Goal: Task Accomplishment & Management: Complete application form

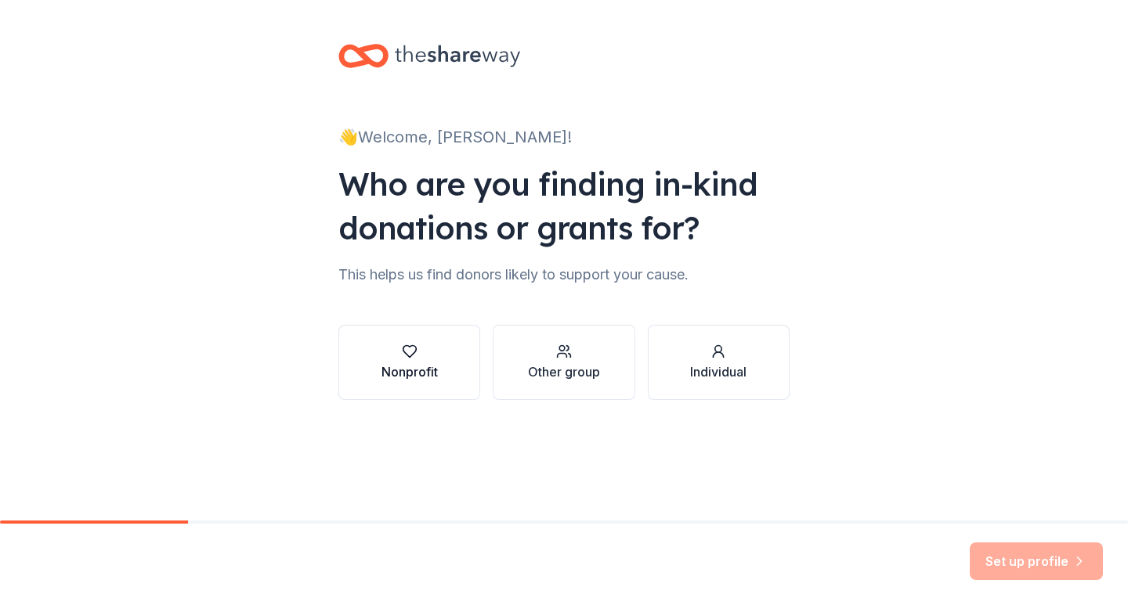
click at [408, 355] on icon "button" at bounding box center [410, 352] width 16 height 16
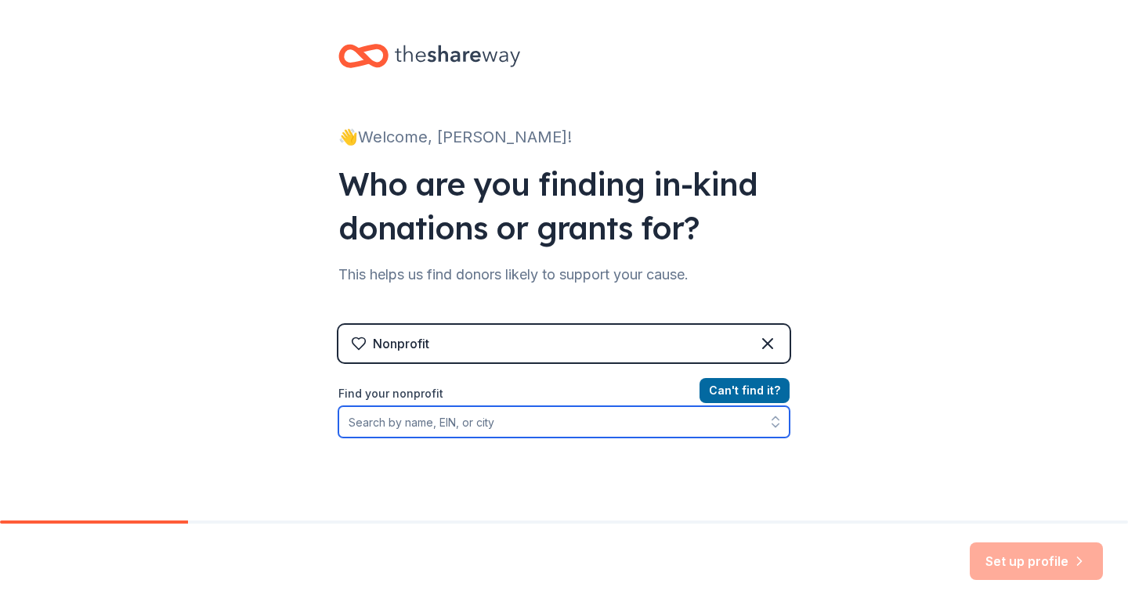
click at [537, 426] on input "Find your nonprofit" at bounding box center [563, 421] width 451 height 31
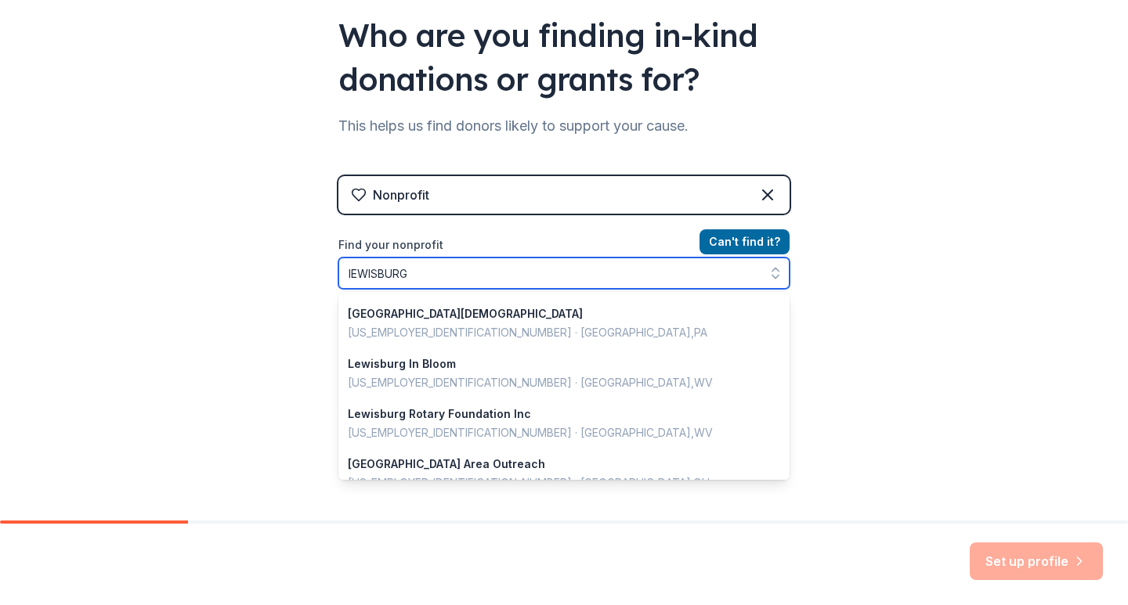
scroll to position [392, 0]
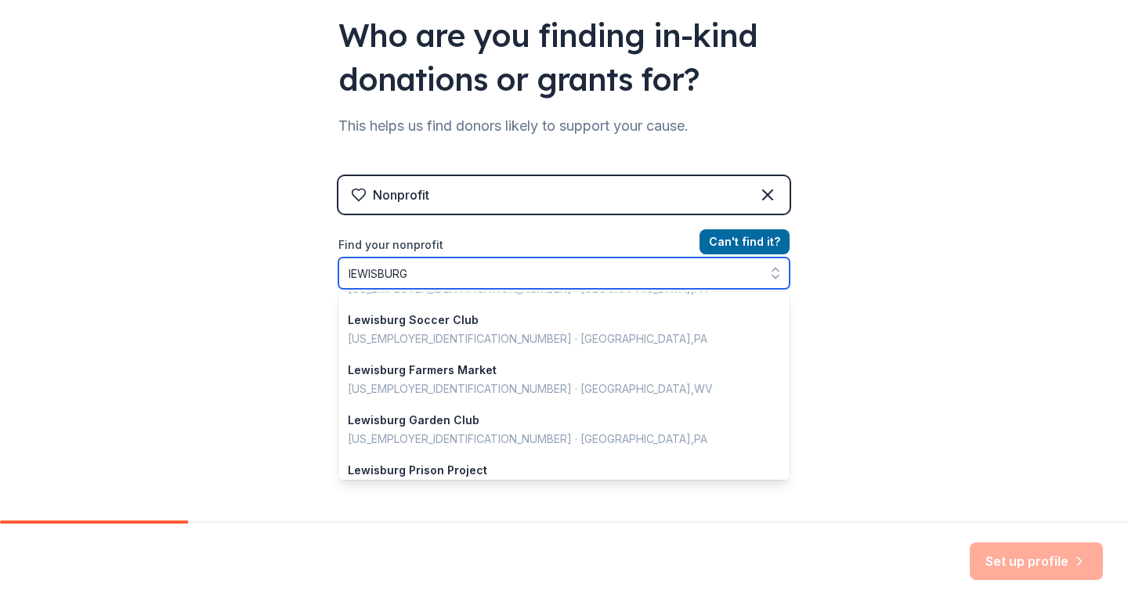
click at [469, 270] on input "lEWISBURG" at bounding box center [563, 273] width 451 height 31
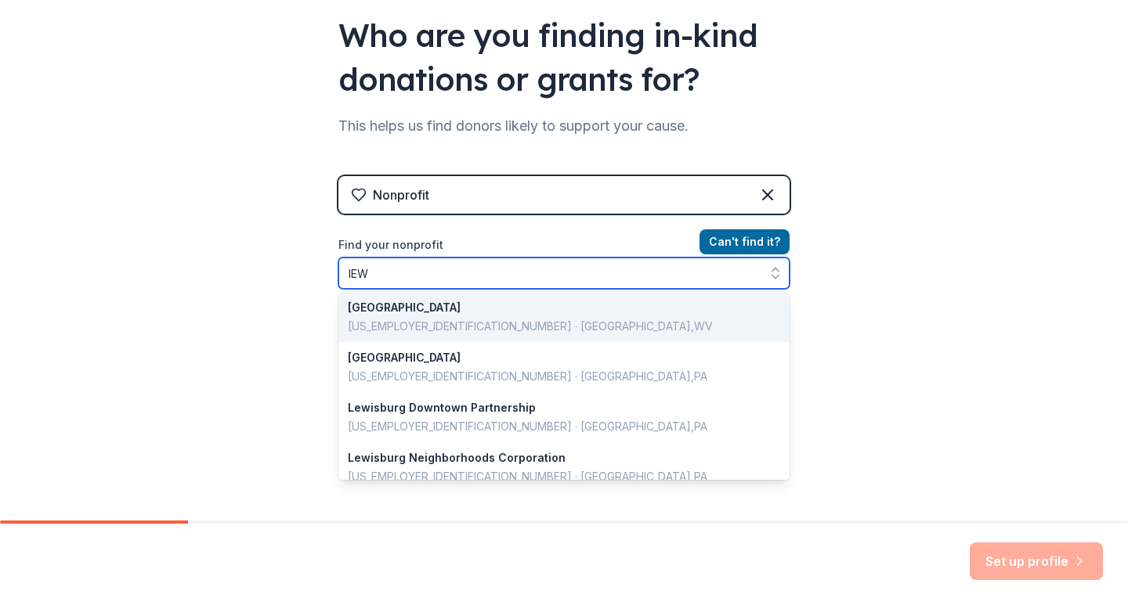
type input "lE"
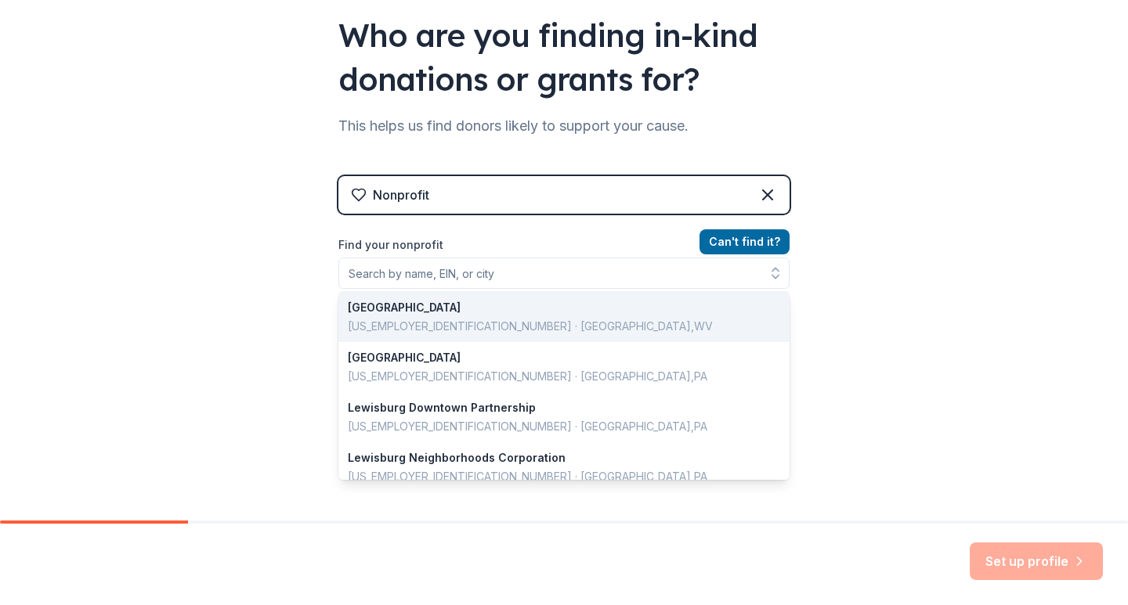
scroll to position [124, 0]
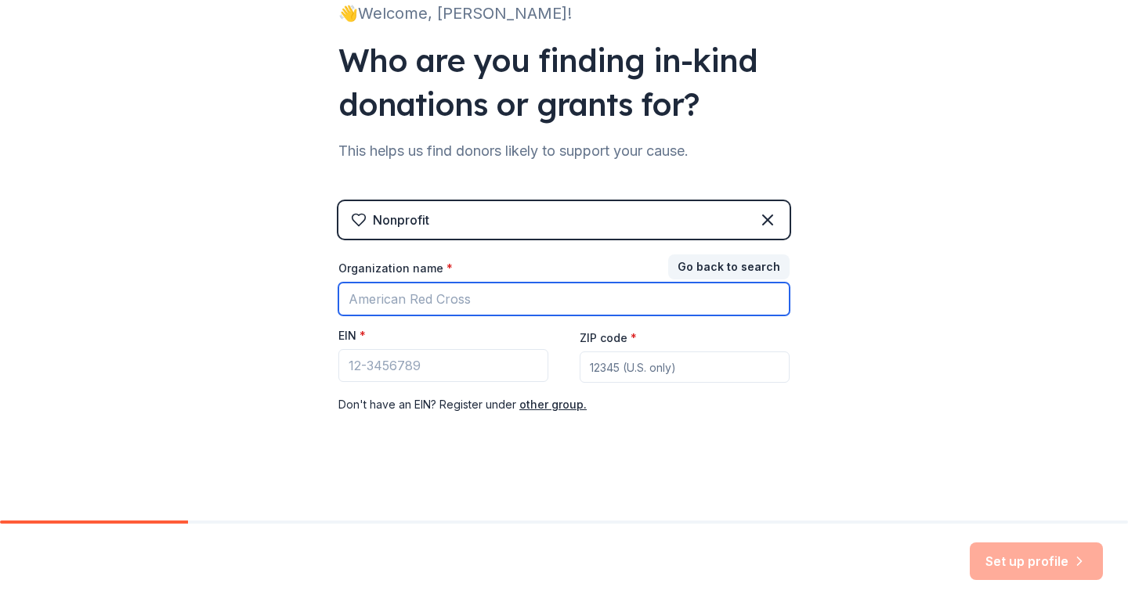
click at [471, 298] on input "Organization name *" at bounding box center [563, 299] width 451 height 33
click at [633, 298] on input "[PERSON_NAME] cOMMUNITY cENTER" at bounding box center [563, 299] width 451 height 33
type input "d"
click at [633, 298] on input "[PERSON_NAME] cOMMUNITY cENTER" at bounding box center [563, 299] width 451 height 33
type input "d"
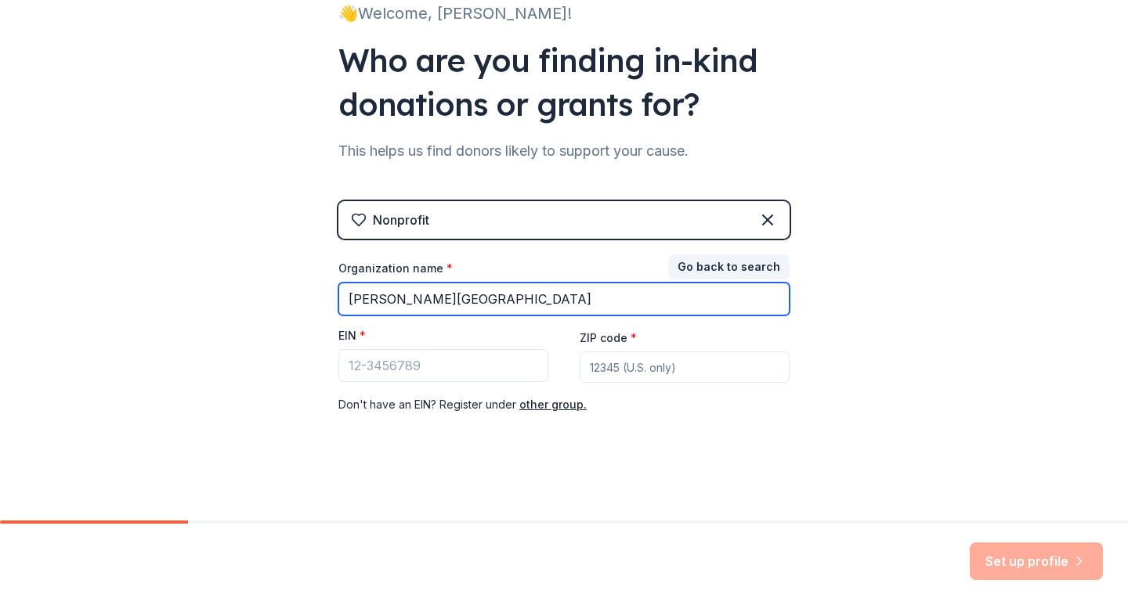
click at [700, 303] on input "[PERSON_NAME][GEOGRAPHIC_DATA]" at bounding box center [563, 299] width 451 height 33
type input "[PERSON_NAME][GEOGRAPHIC_DATA]"
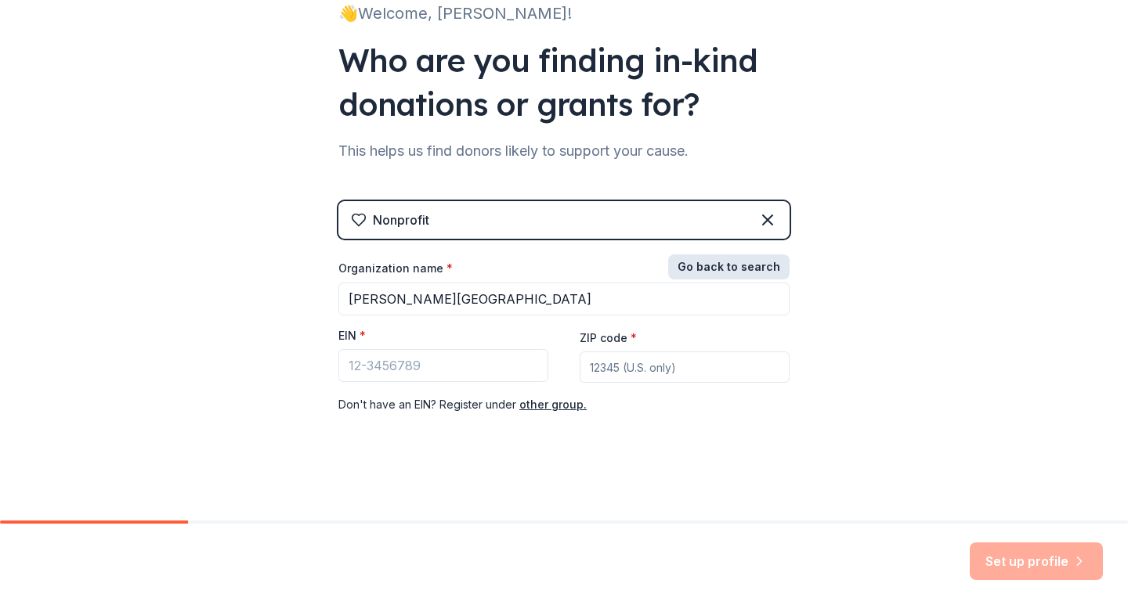
click at [735, 265] on button "Go back to search" at bounding box center [728, 267] width 121 height 25
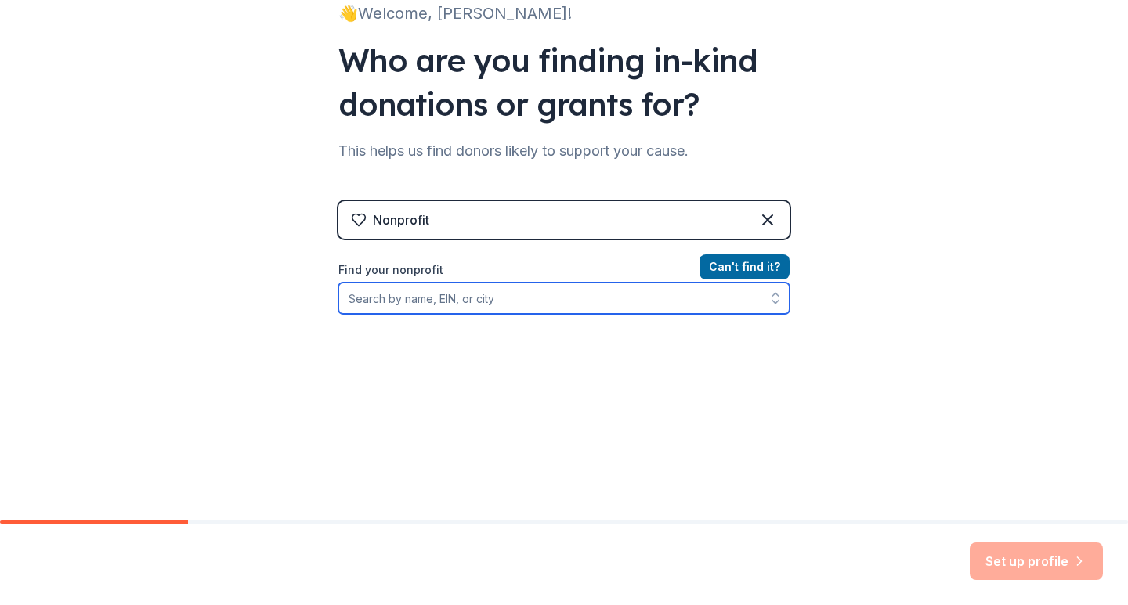
click at [544, 301] on input "Find your nonprofit" at bounding box center [563, 298] width 451 height 31
type input "[PERSON_NAME][GEOGRAPHIC_DATA]"
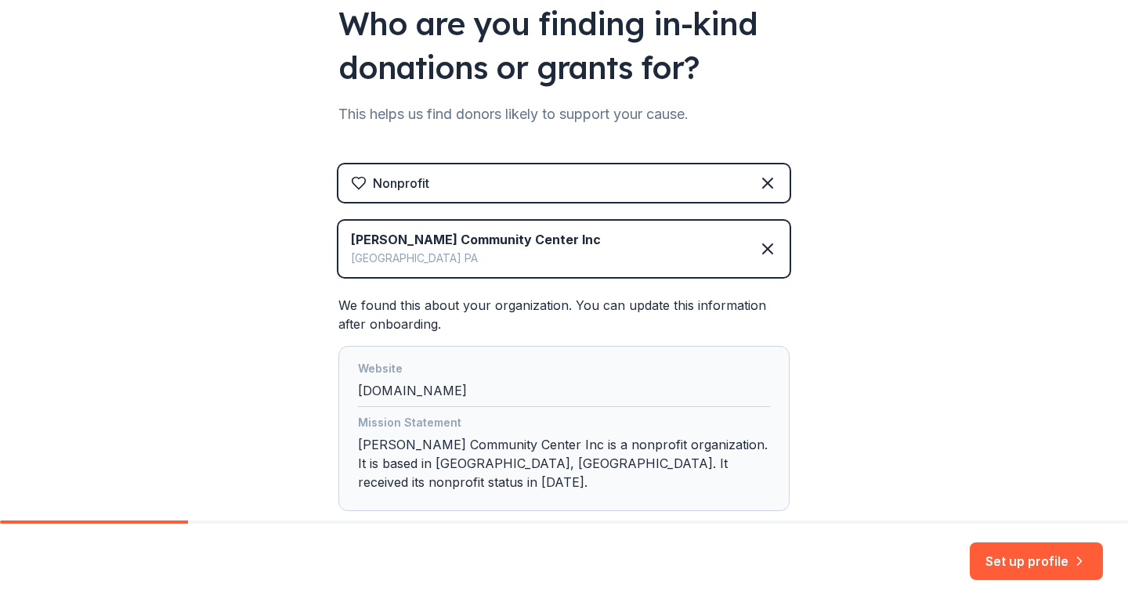
scroll to position [239, 0]
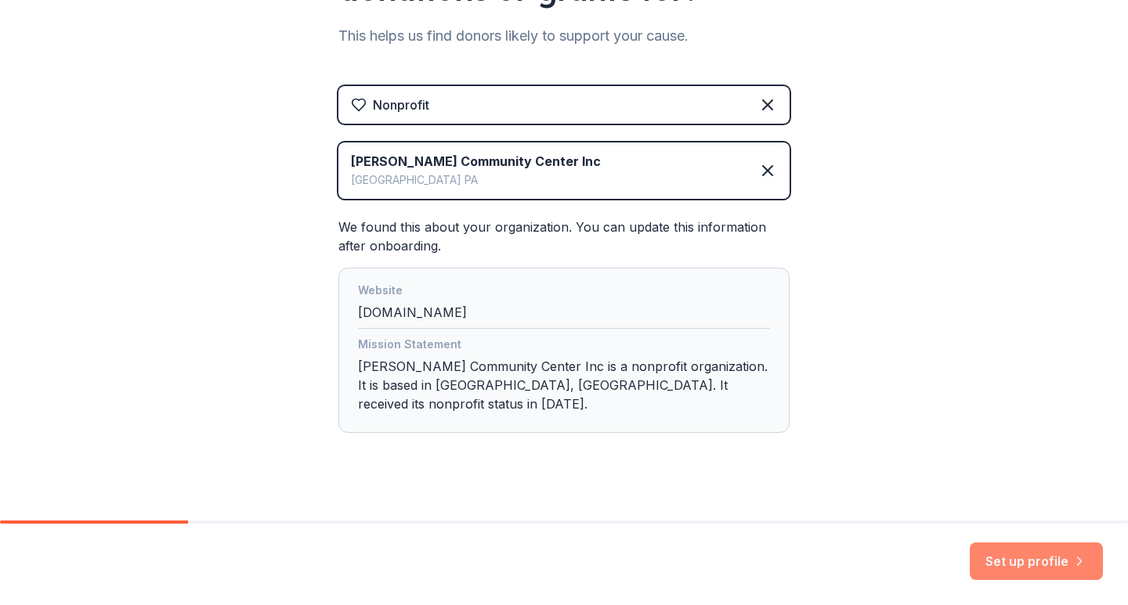
click at [1064, 562] on button "Set up profile" at bounding box center [1036, 562] width 133 height 38
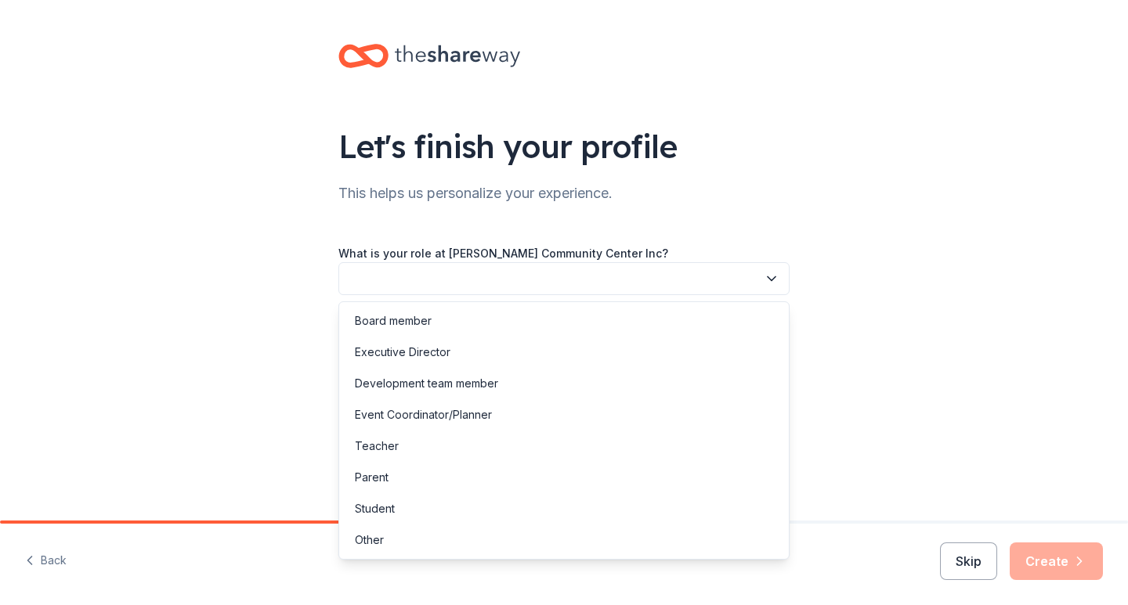
click at [660, 273] on button "button" at bounding box center [563, 278] width 451 height 33
click at [363, 539] on div "Other" at bounding box center [369, 540] width 29 height 19
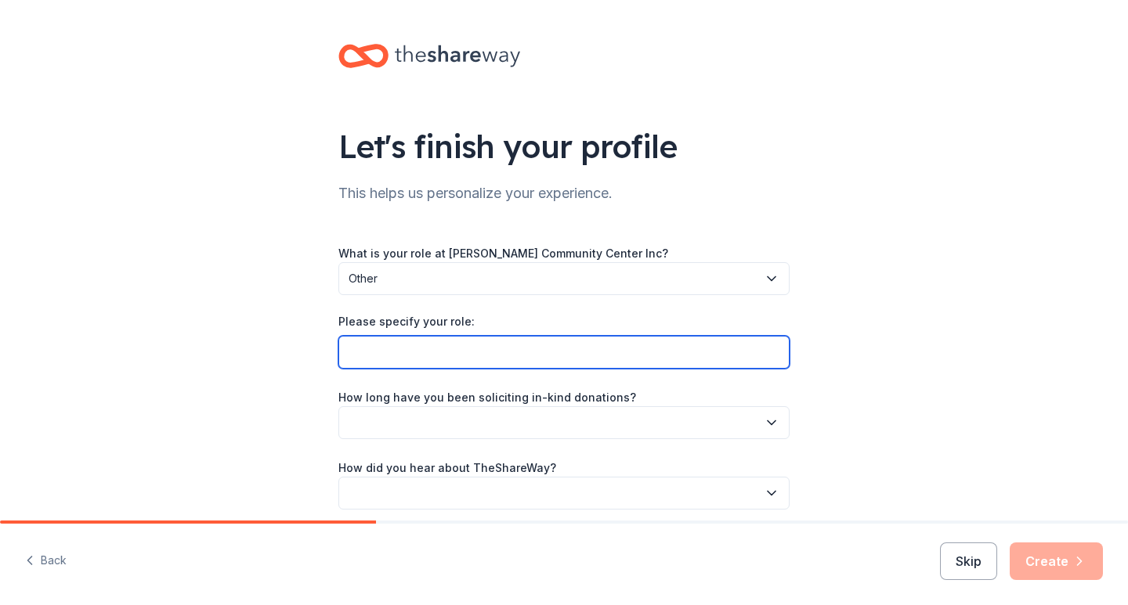
click at [431, 354] on input "Please specify your role:" at bounding box center [563, 352] width 451 height 33
type input "Youth Program Supervisor"
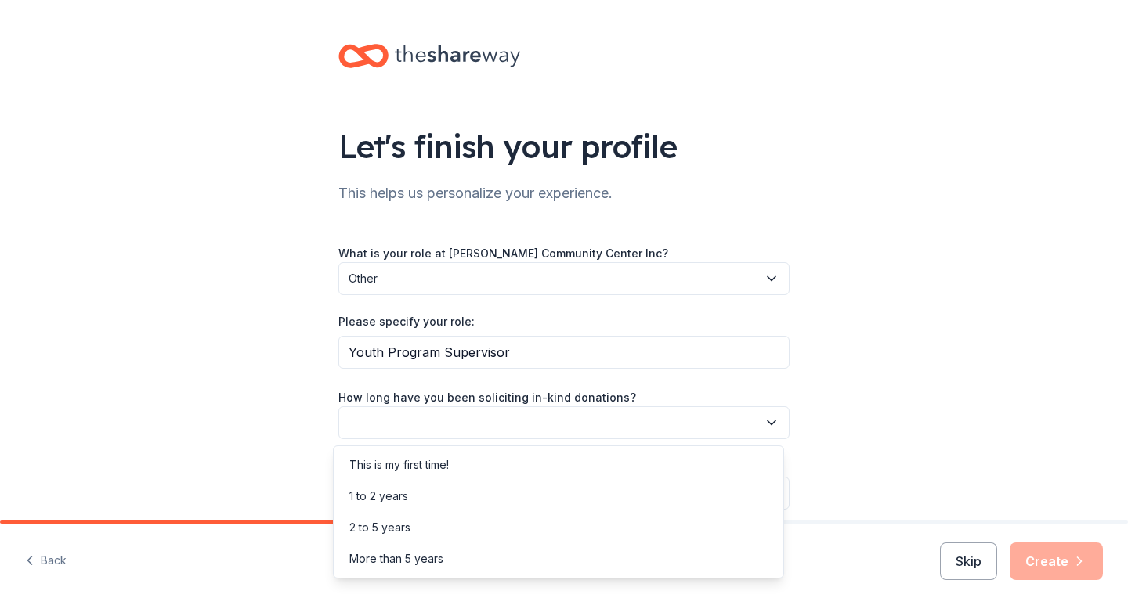
click at [724, 422] on button "button" at bounding box center [563, 422] width 451 height 33
click at [453, 497] on div "1 to 2 years" at bounding box center [558, 496] width 443 height 31
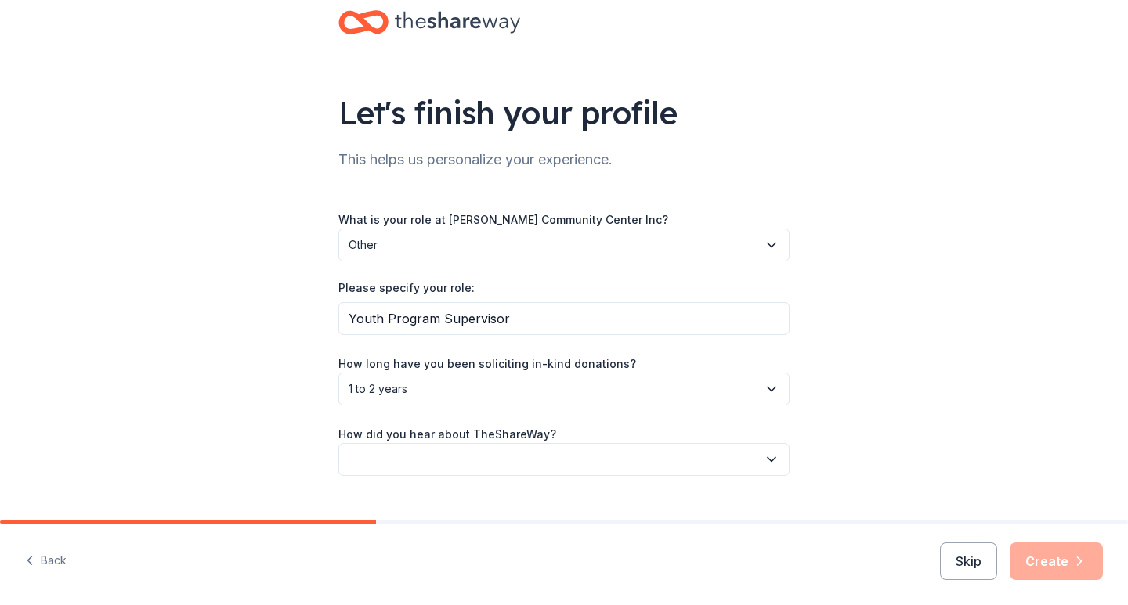
scroll to position [64, 0]
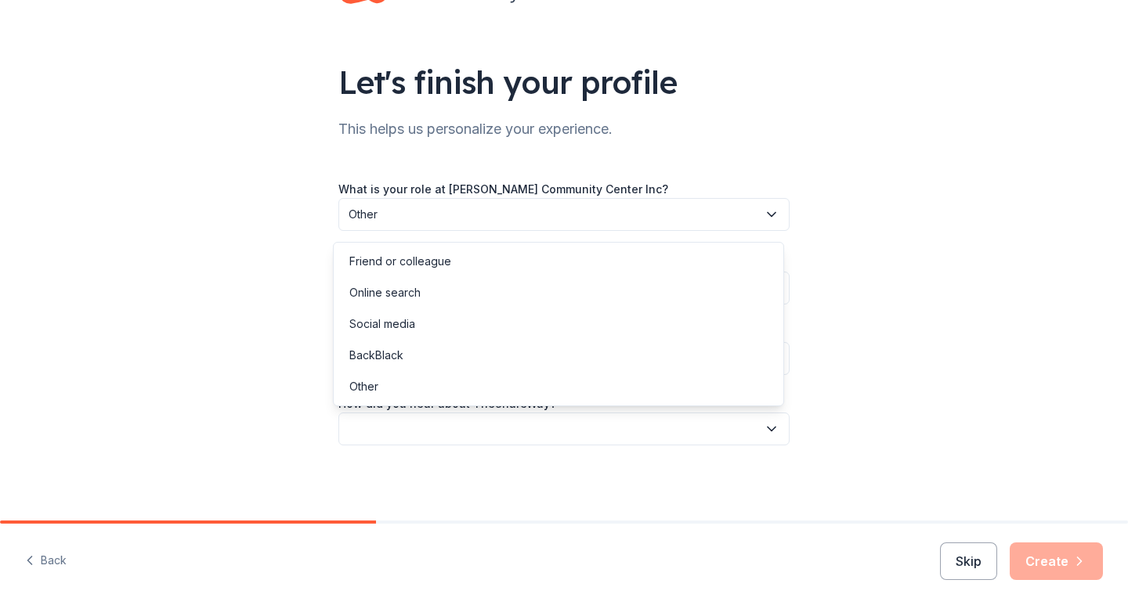
click at [685, 428] on button "button" at bounding box center [563, 429] width 451 height 33
click at [423, 292] on div "Online search" at bounding box center [558, 292] width 443 height 31
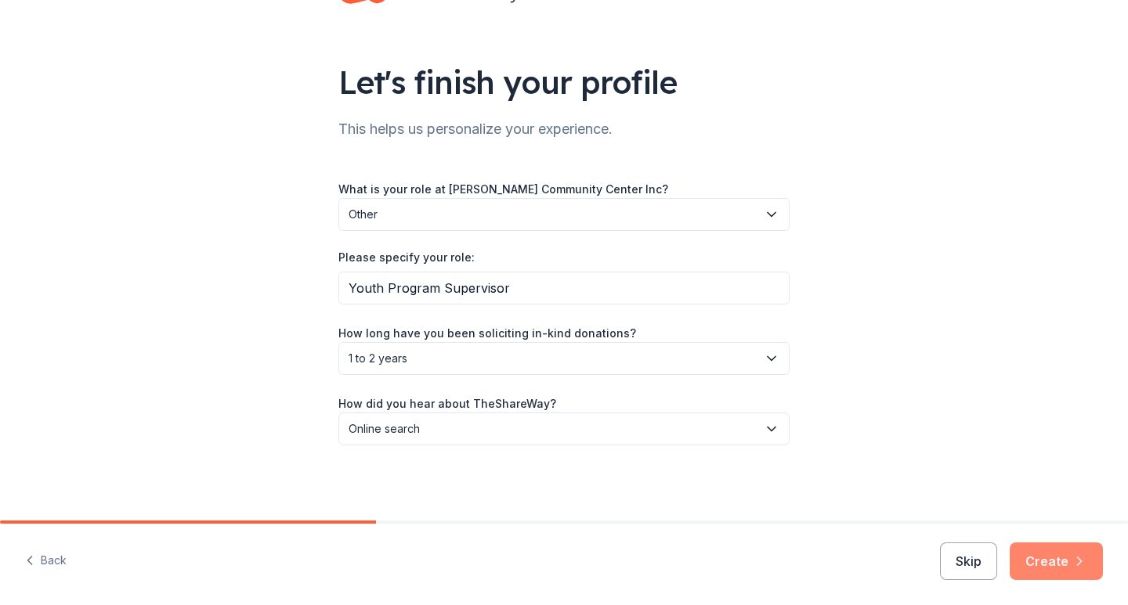
click at [1031, 560] on button "Create" at bounding box center [1056, 562] width 93 height 38
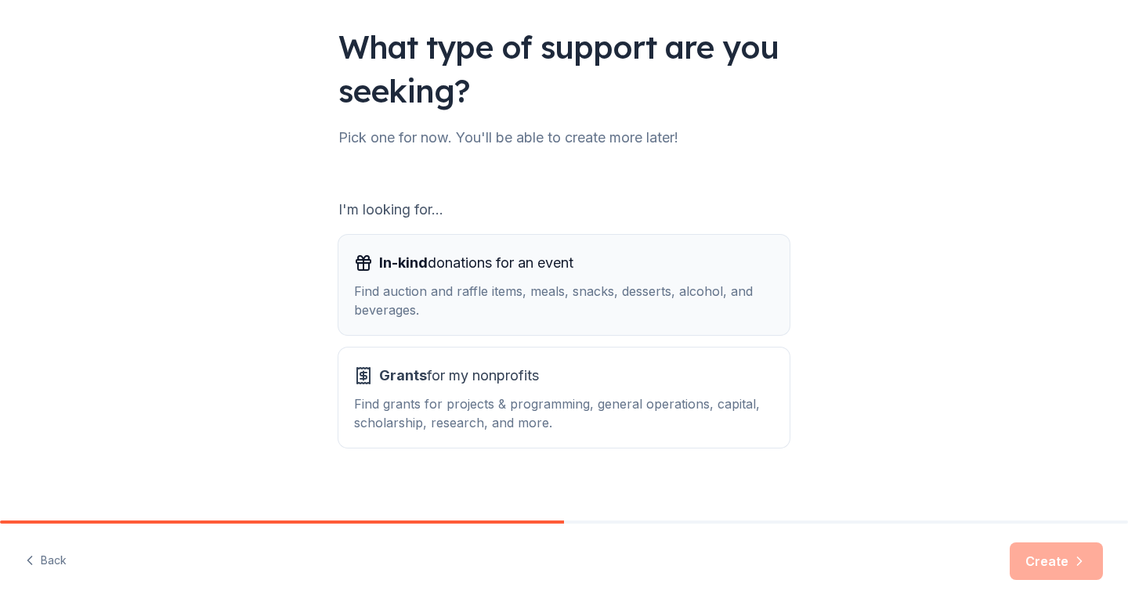
scroll to position [111, 0]
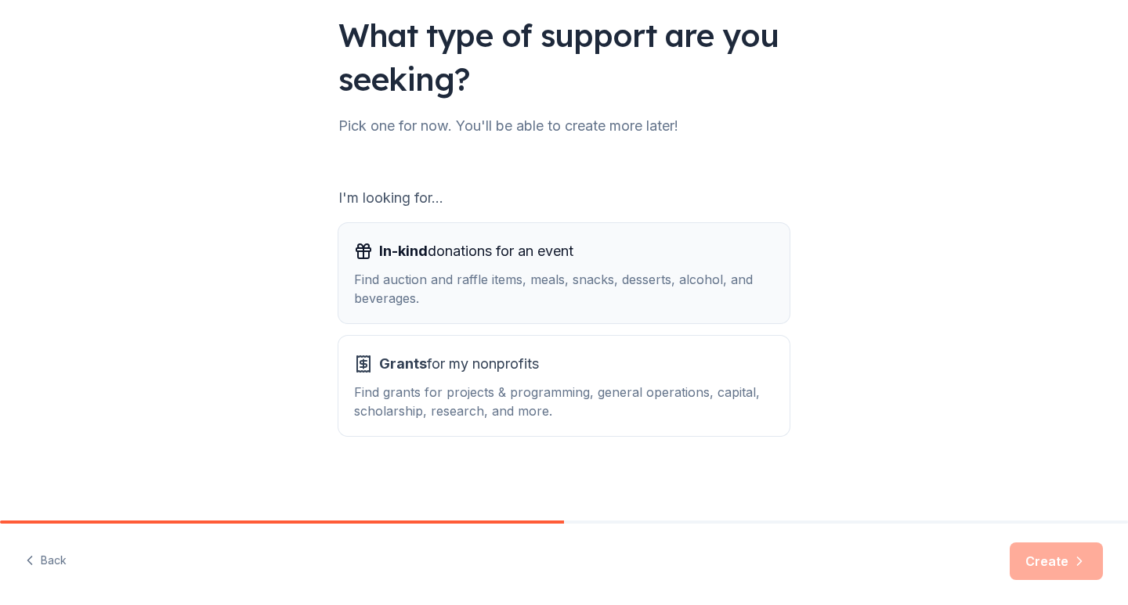
click at [463, 273] on div "Find auction and raffle items, meals, snacks, desserts, alcohol, and beverages." at bounding box center [564, 289] width 420 height 38
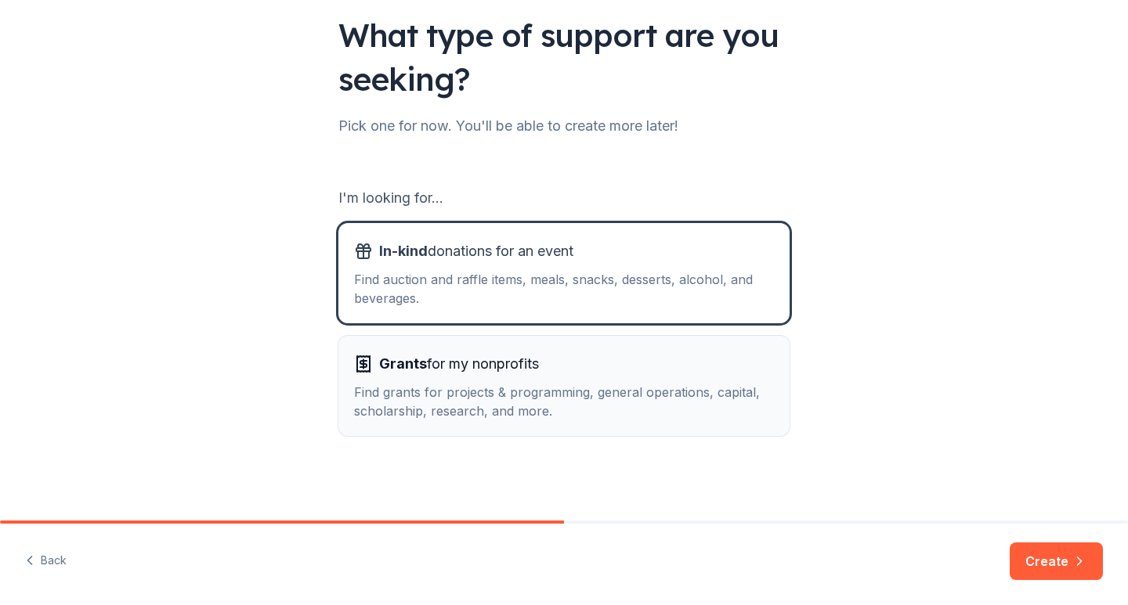
click at [441, 370] on span "Grants for my nonprofits" at bounding box center [459, 364] width 160 height 25
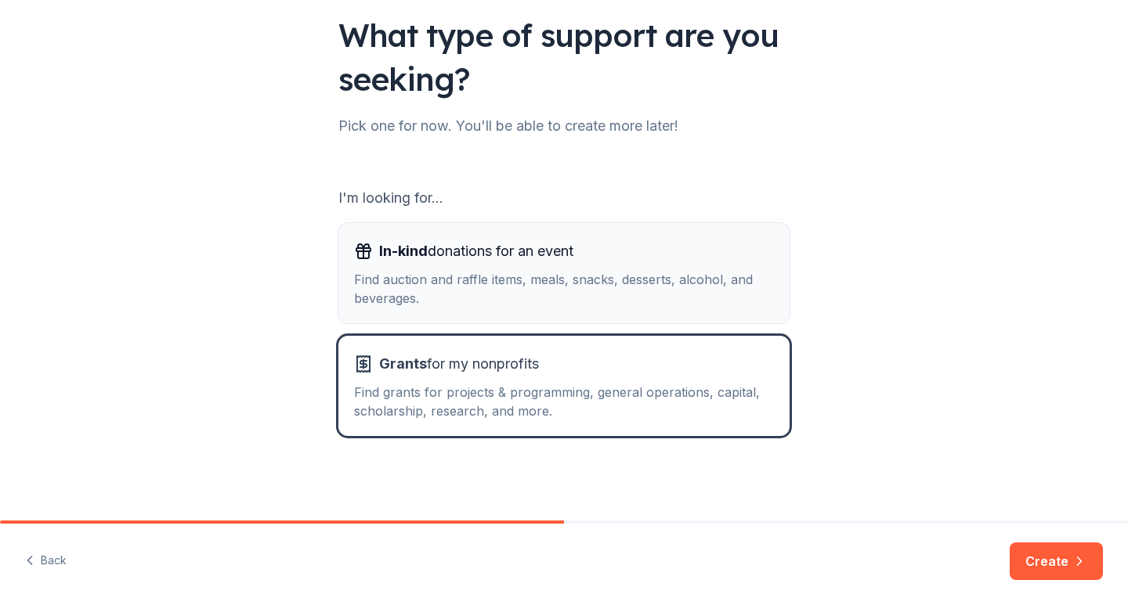
click at [518, 290] on div "Find auction and raffle items, meals, snacks, desserts, alcohol, and beverages." at bounding box center [564, 289] width 420 height 38
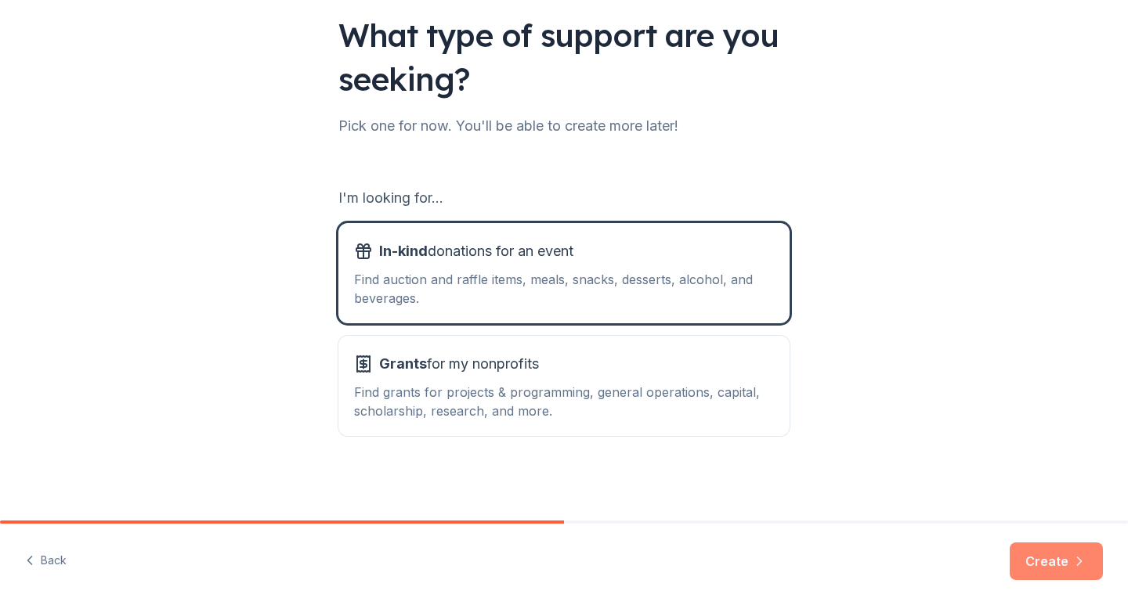
click at [1046, 561] on button "Create" at bounding box center [1056, 562] width 93 height 38
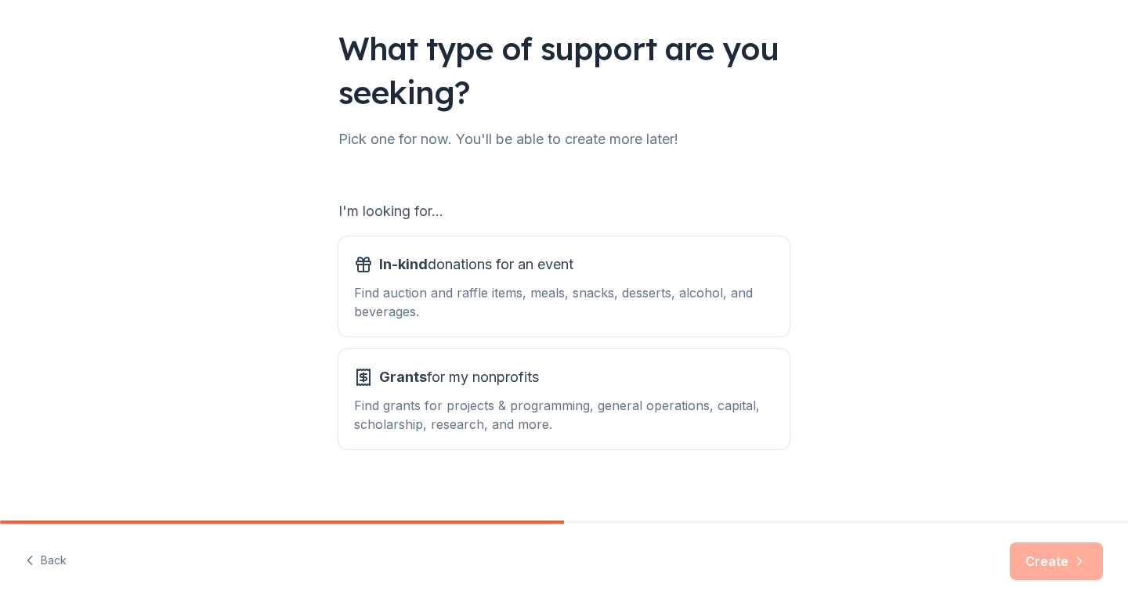
scroll to position [111, 0]
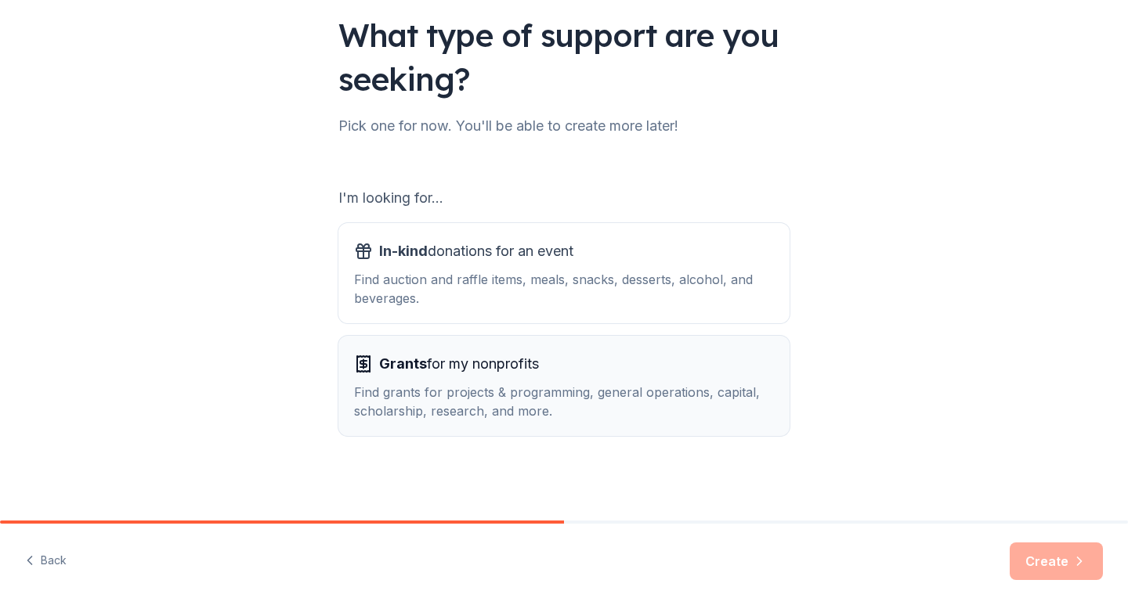
click at [492, 386] on div "Find grants for projects & programming, general operations, capital, scholarshi…" at bounding box center [564, 402] width 420 height 38
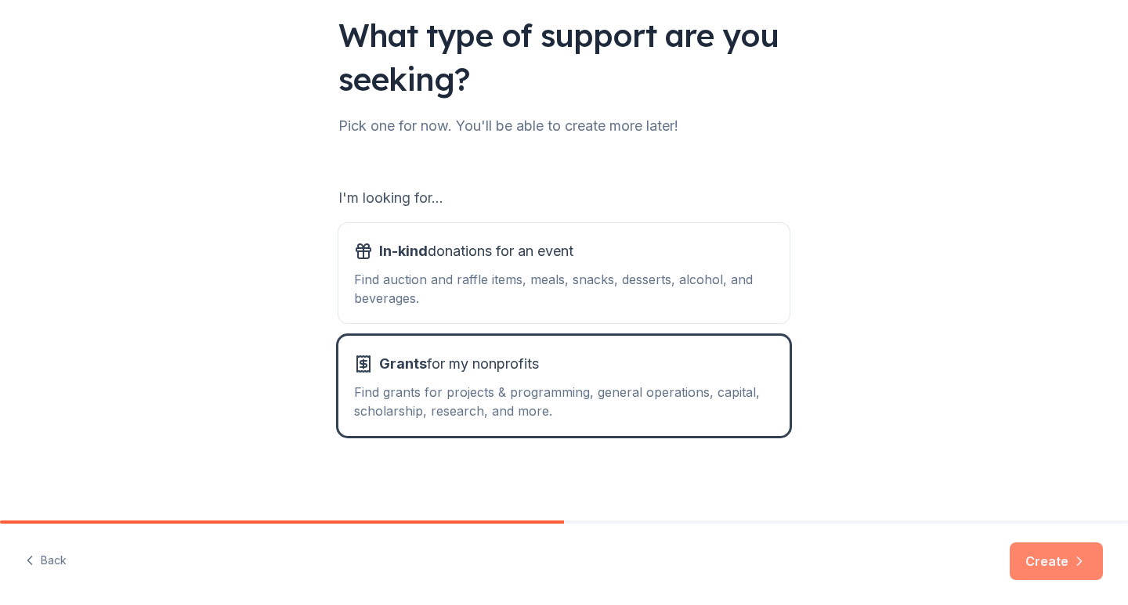
click at [1056, 559] on button "Create" at bounding box center [1056, 562] width 93 height 38
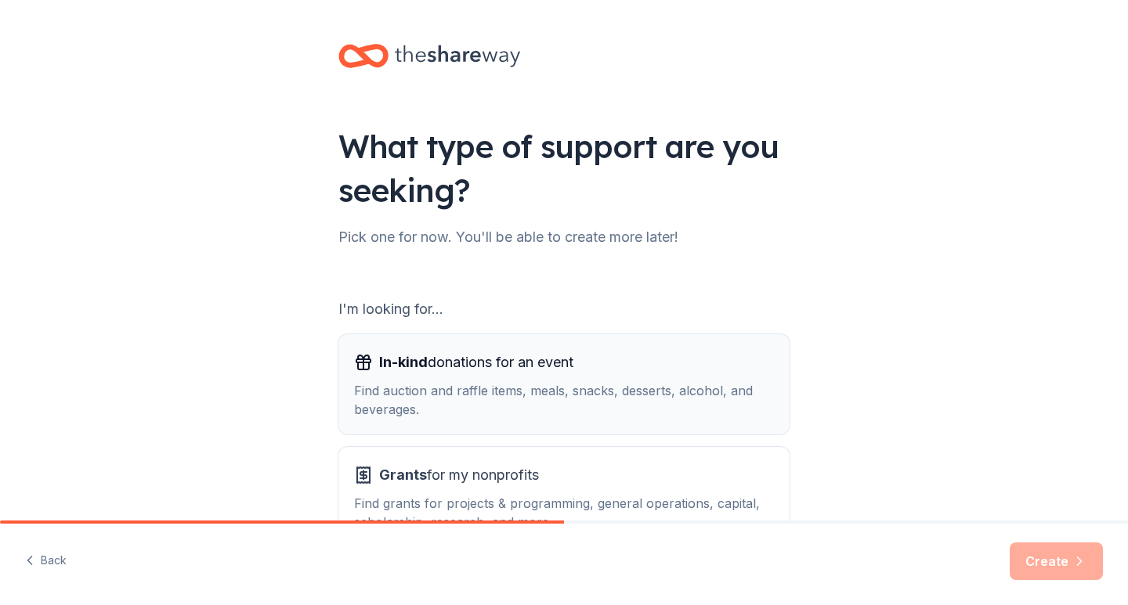
click at [513, 368] on span "In-kind donations for an event" at bounding box center [476, 362] width 194 height 25
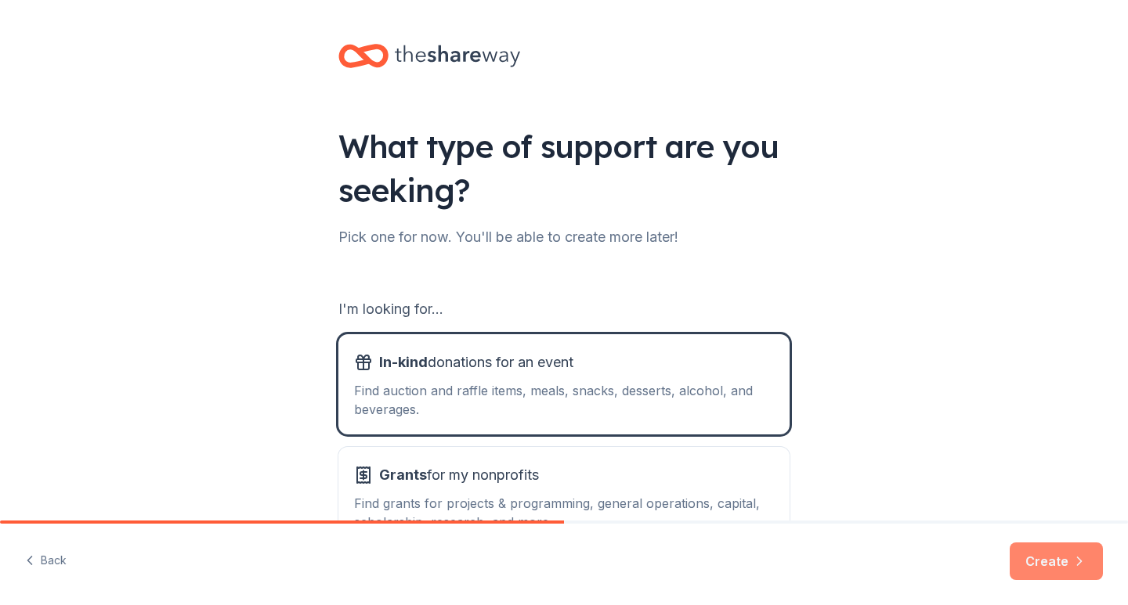
click at [1053, 562] on button "Create" at bounding box center [1056, 562] width 93 height 38
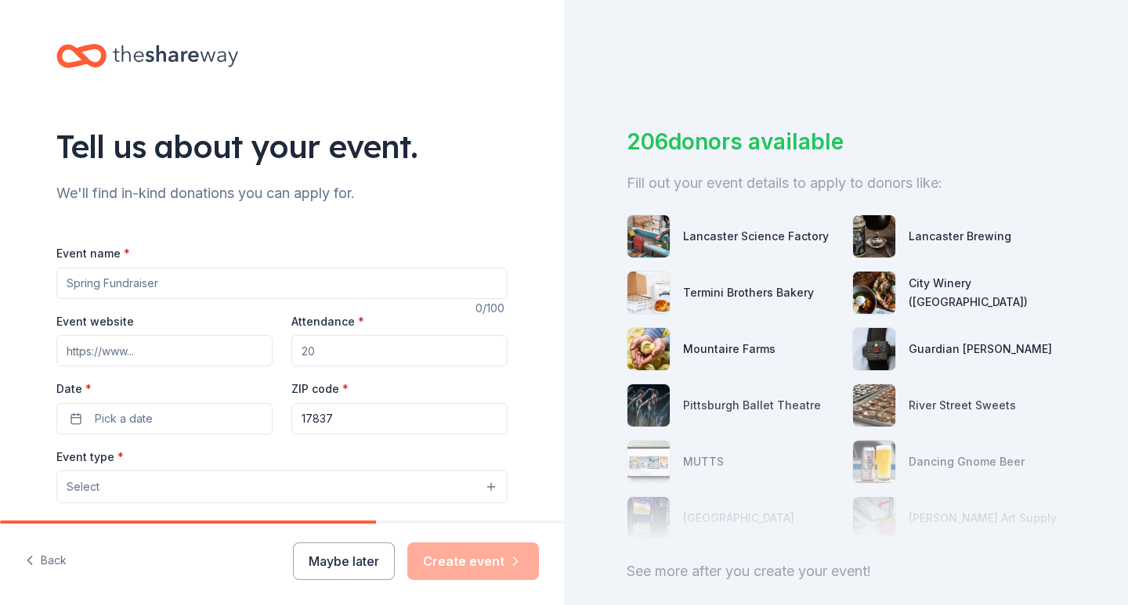
click at [173, 287] on input "Event name *" at bounding box center [281, 283] width 451 height 31
type input "After School Program"
click at [179, 349] on input "Event website" at bounding box center [164, 350] width 216 height 31
click at [183, 345] on input "Event website" at bounding box center [164, 350] width 216 height 31
click at [142, 355] on input "Event website" at bounding box center [164, 350] width 216 height 31
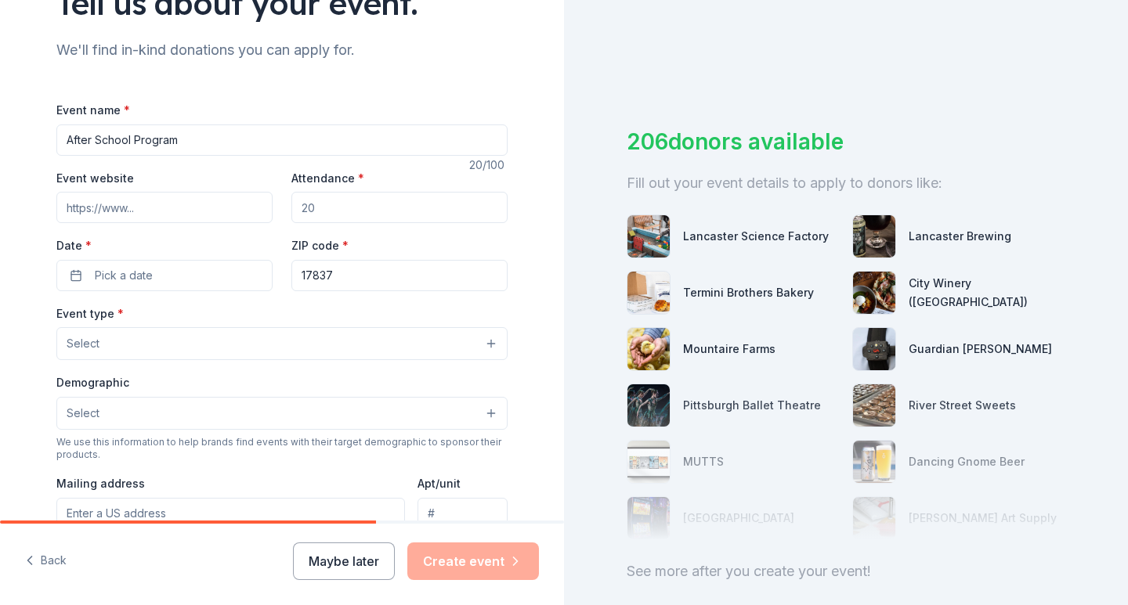
scroll to position [157, 0]
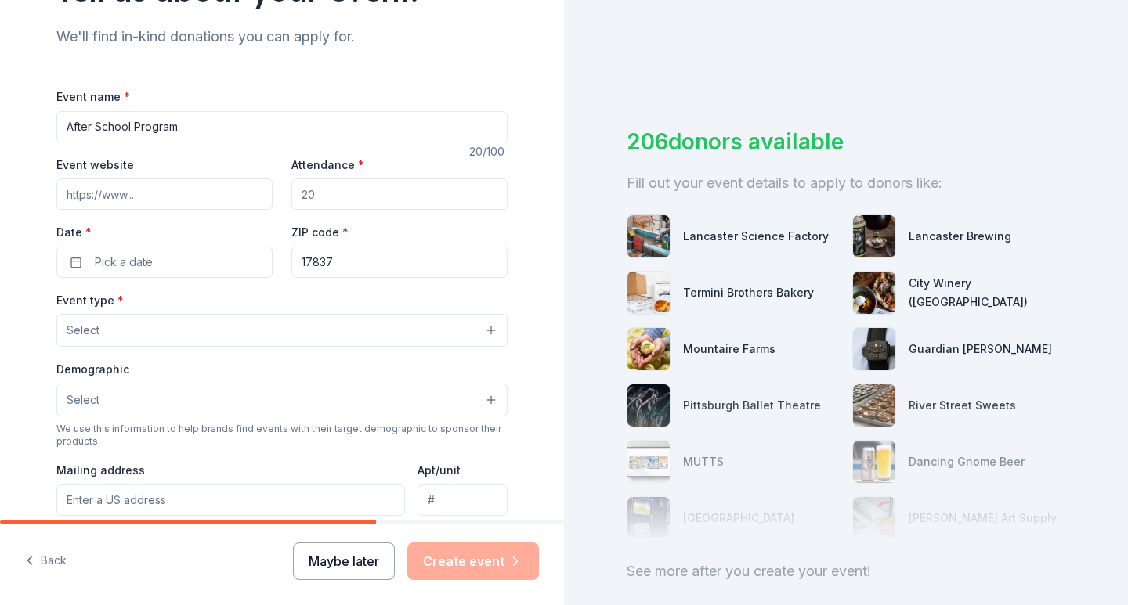
click at [355, 565] on button "Maybe later" at bounding box center [344, 562] width 102 height 38
click at [346, 560] on button "Maybe later" at bounding box center [344, 562] width 102 height 38
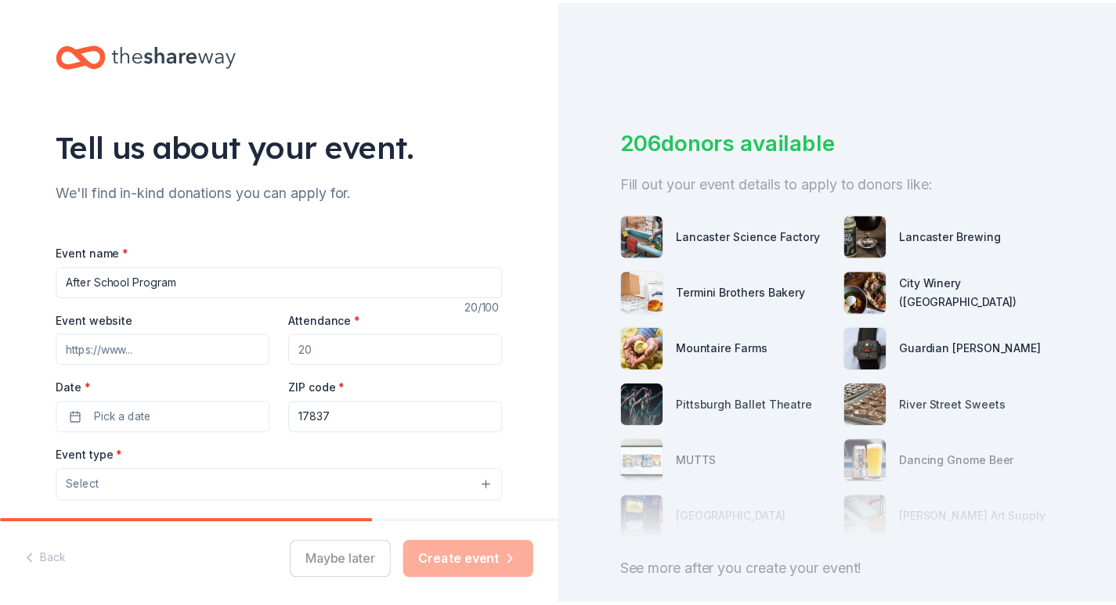
scroll to position [0, 0]
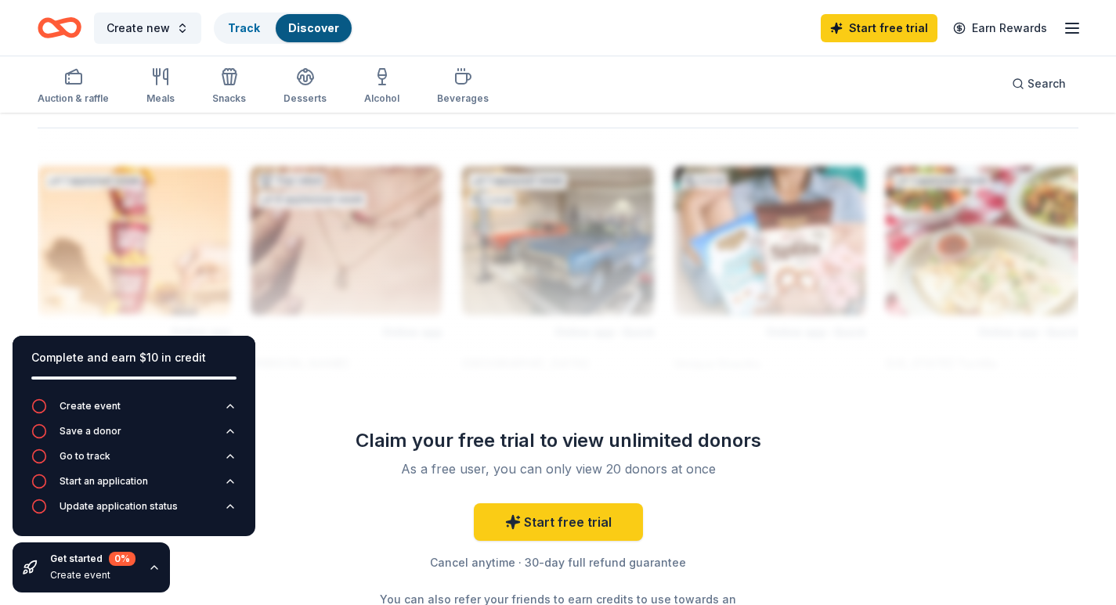
scroll to position [1331, 0]
